Goal: Transaction & Acquisition: Purchase product/service

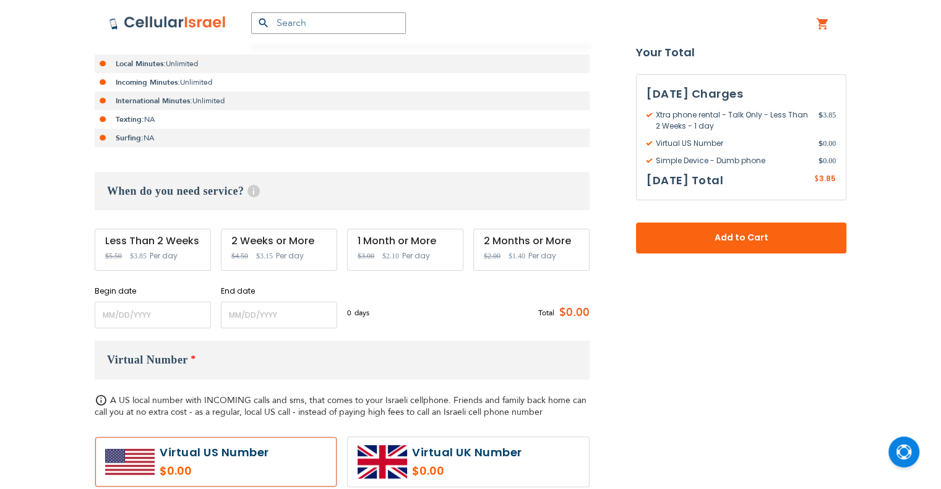
scroll to position [309, 0]
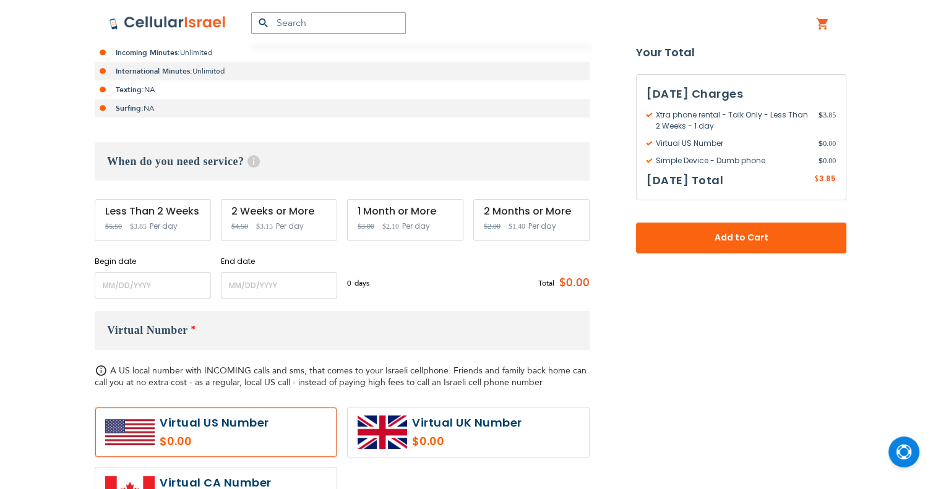
click at [161, 252] on div "When do you need service? Help Service starts at 12 AM of the start date and en…" at bounding box center [342, 220] width 495 height 157
click at [151, 283] on input "name" at bounding box center [153, 285] width 116 height 27
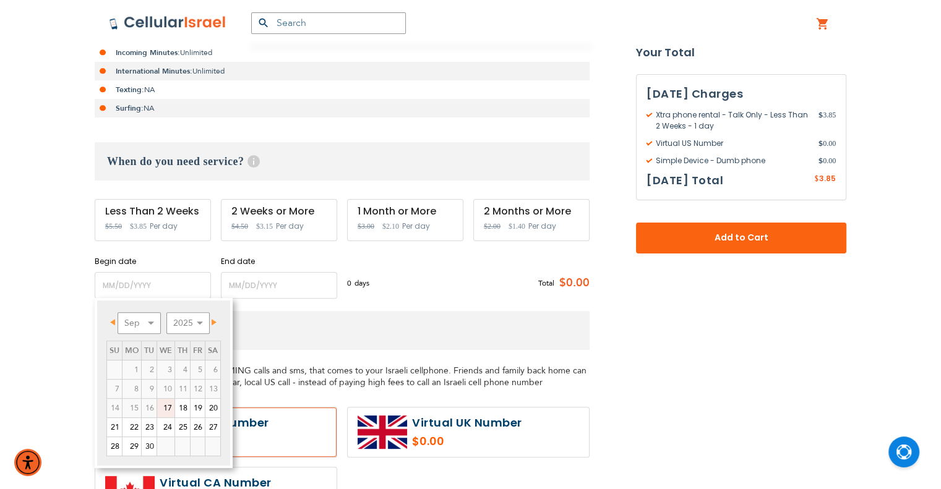
click at [214, 321] on span "Next" at bounding box center [214, 322] width 5 height 6
click at [115, 390] on link "5" at bounding box center [114, 389] width 15 height 19
type input "[DATE]"
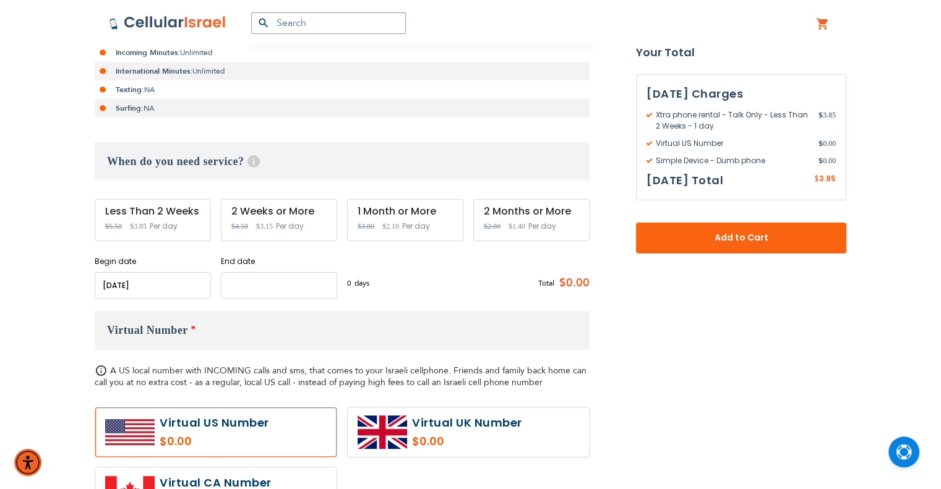
click at [237, 287] on input "name" at bounding box center [279, 285] width 116 height 27
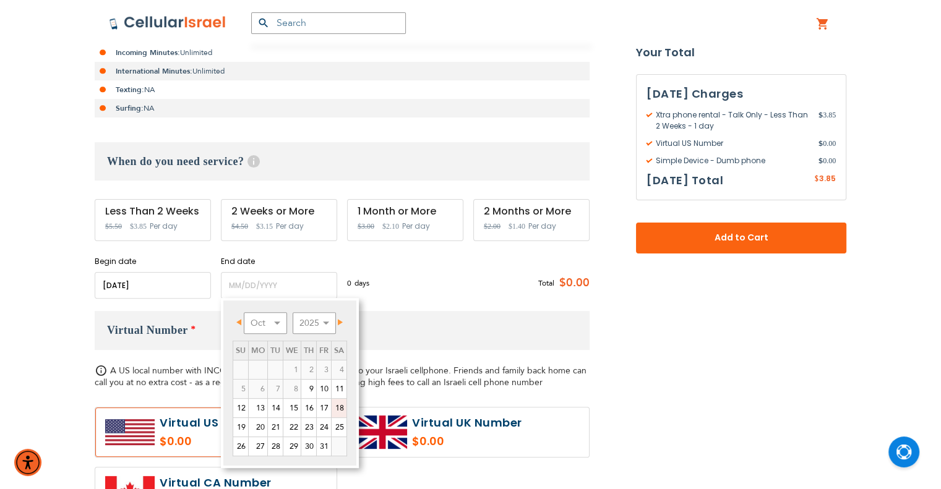
click at [341, 410] on link "18" at bounding box center [339, 408] width 15 height 19
type input "[DATE]"
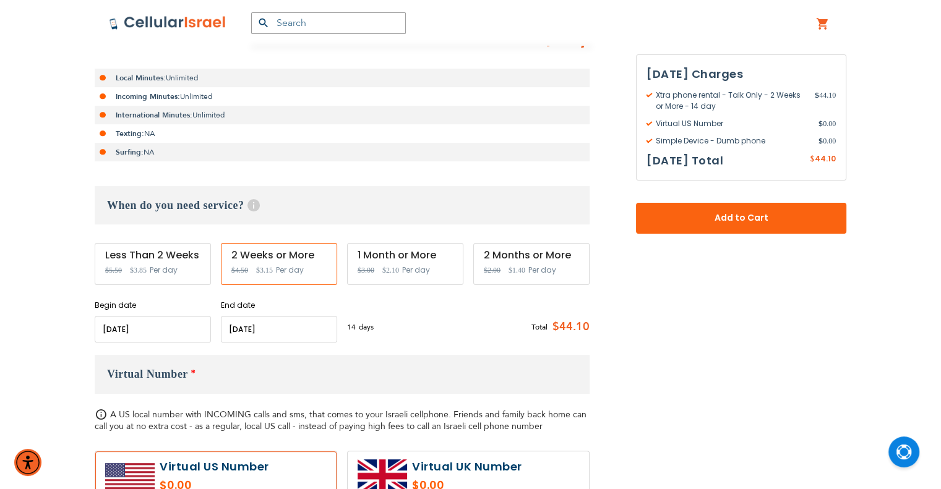
scroll to position [248, 0]
